Goal: Check status: Check status

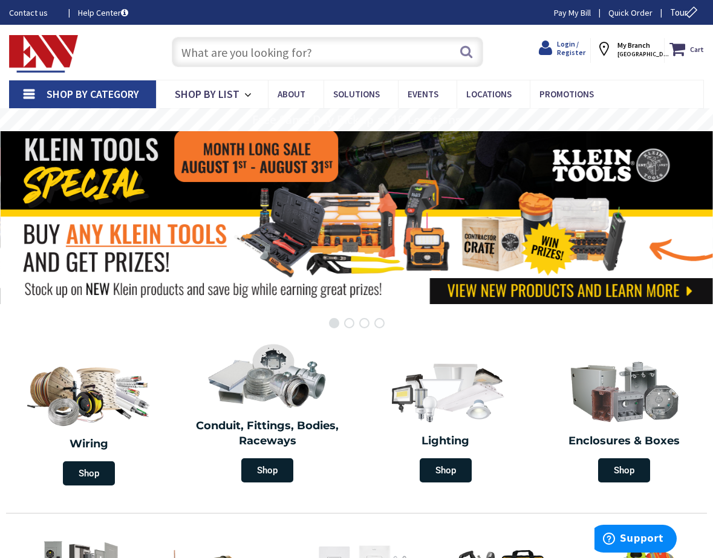
click at [585, 45] on span "Login / Register" at bounding box center [571, 48] width 28 height 18
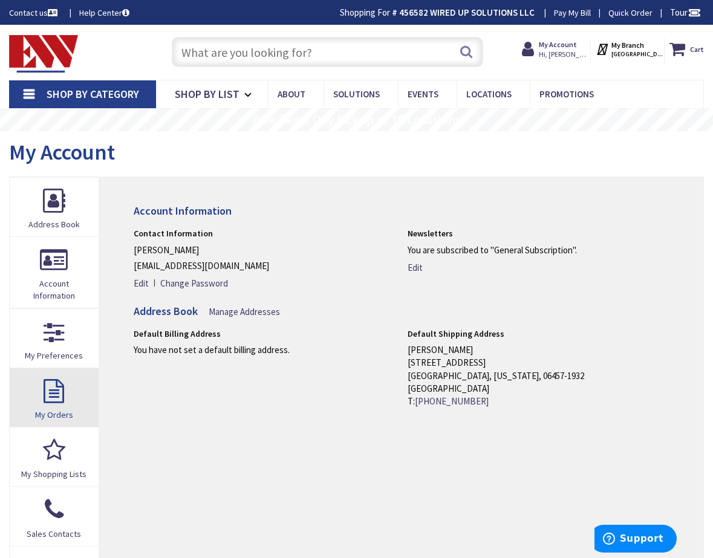
click at [52, 388] on link "My Orders" at bounding box center [54, 397] width 89 height 59
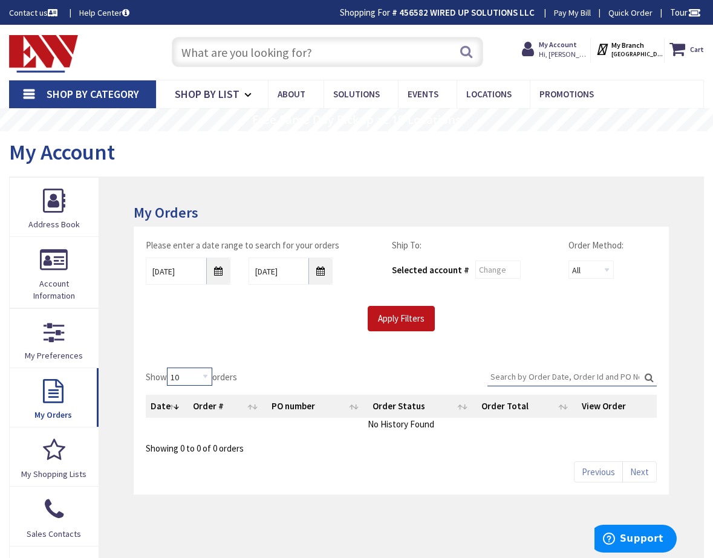
select select "50"
click at [399, 316] on input "Apply Filters" at bounding box center [401, 318] width 67 height 25
click at [216, 275] on input "8/25/2025" at bounding box center [188, 271] width 85 height 27
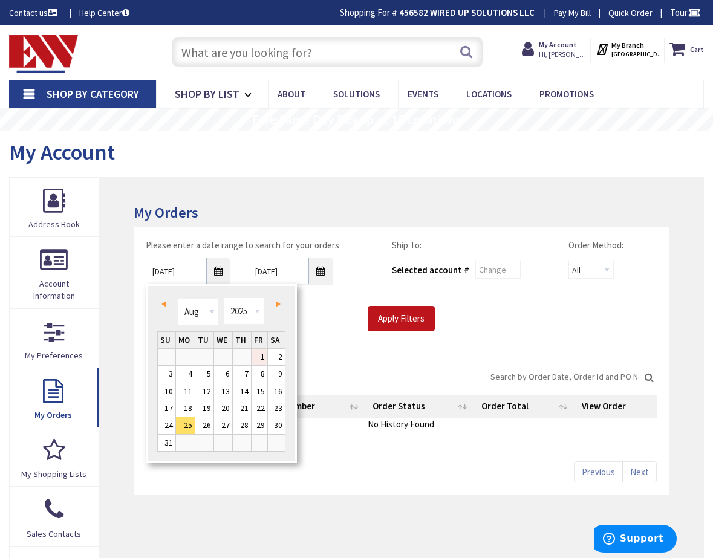
click at [264, 360] on link "1" at bounding box center [260, 357] width 16 height 16
type input "08/01/2025"
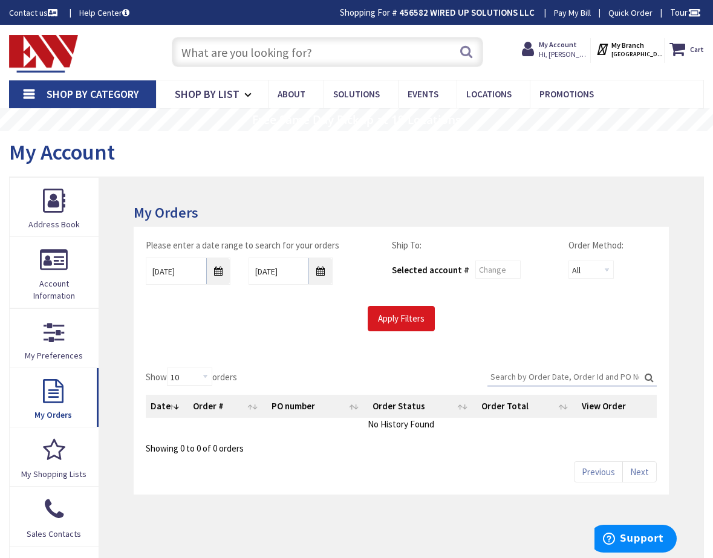
click at [389, 314] on input "Apply Filters" at bounding box center [401, 318] width 67 height 25
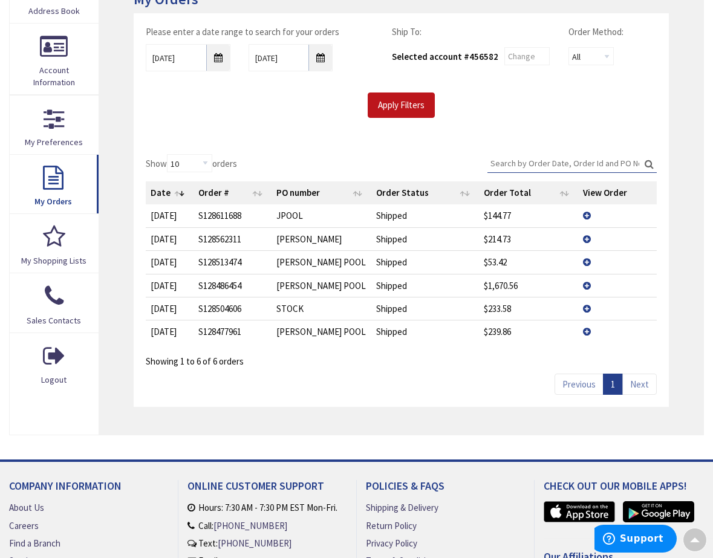
scroll to position [213, 0]
